Goal: Check status

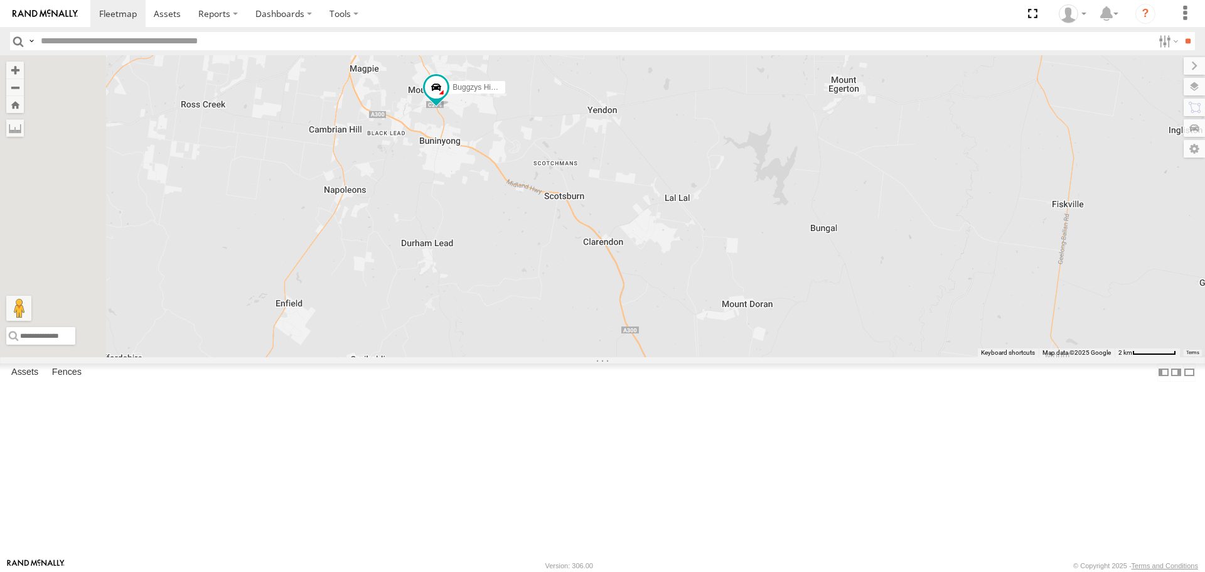
drag, startPoint x: 506, startPoint y: 282, endPoint x: 604, endPoint y: 282, distance: 98.5
click at [604, 282] on div "Buggzys HiAce #1 Buggzys HiAce #2 Cleaner Wagon #1 White Hilux" at bounding box center [602, 205] width 1205 height 301
